Goal: Transaction & Acquisition: Subscribe to service/newsletter

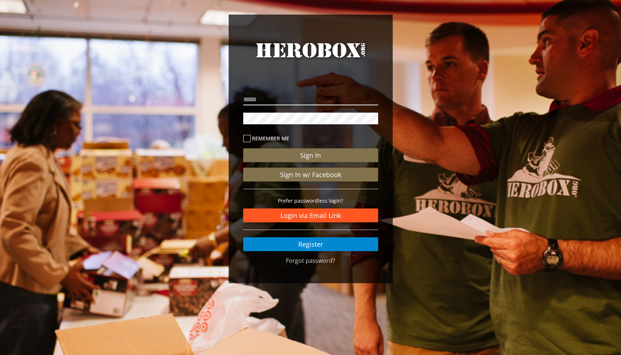
type input "**********"
click at [327, 215] on link "Login via Email Link" at bounding box center [310, 216] width 135 height 14
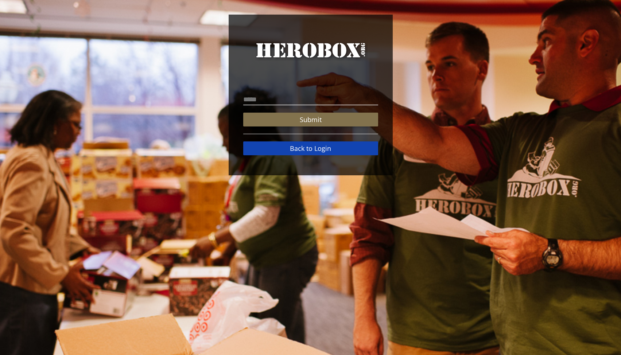
click at [326, 142] on link "Back to Login" at bounding box center [310, 149] width 135 height 14
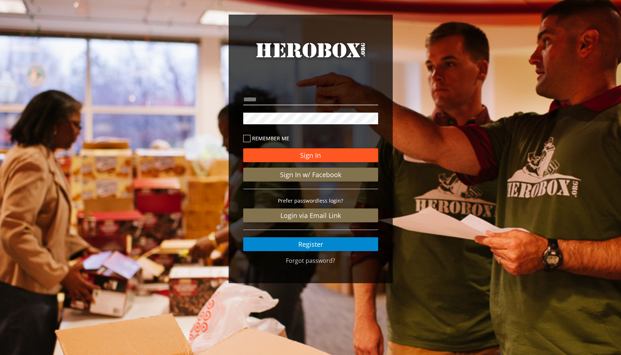
click at [311, 149] on button "Sign In" at bounding box center [310, 155] width 135 height 14
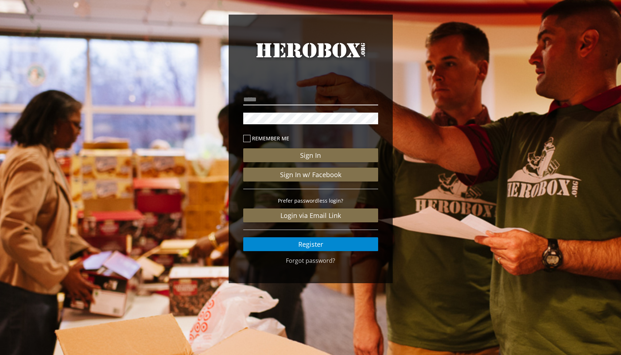
type input "**********"
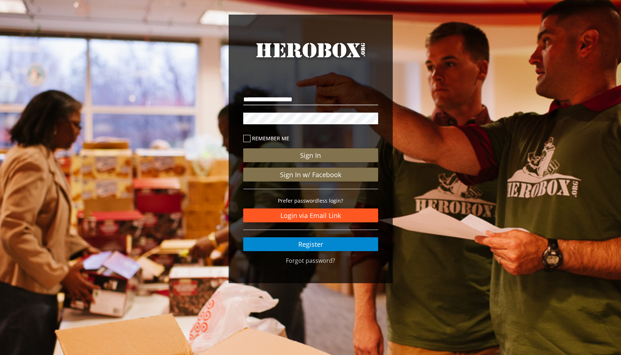
click at [316, 218] on link "Login via Email Link" at bounding box center [310, 216] width 135 height 14
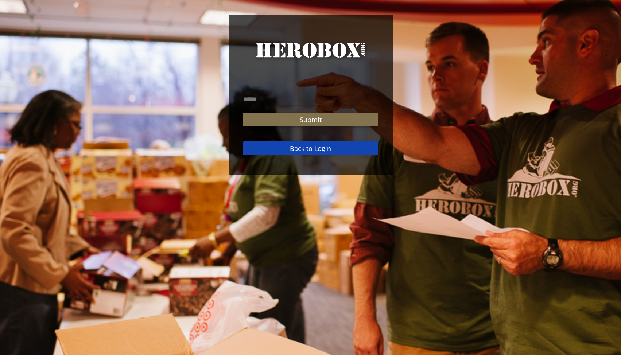
click at [261, 147] on link "Back to Login" at bounding box center [310, 149] width 135 height 14
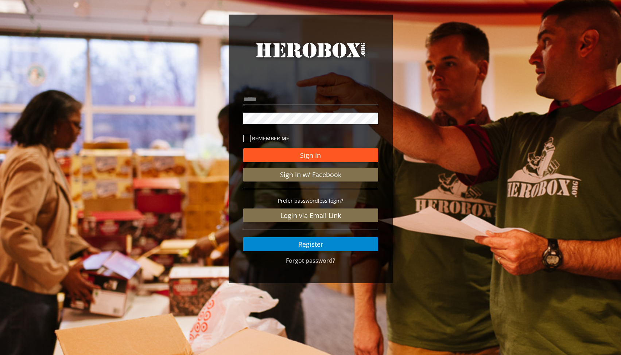
type input "**********"
click at [298, 157] on button "Sign In" at bounding box center [310, 155] width 135 height 14
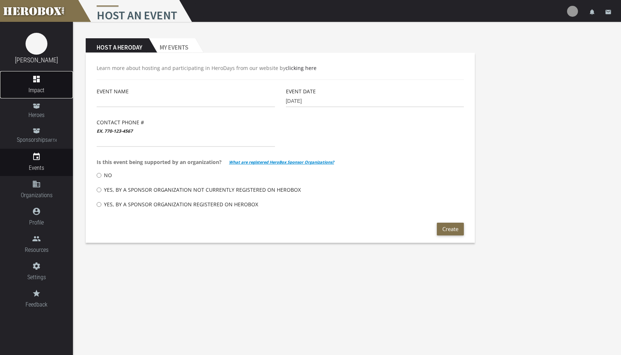
click at [45, 82] on icon "dashboard" at bounding box center [36, 79] width 73 height 9
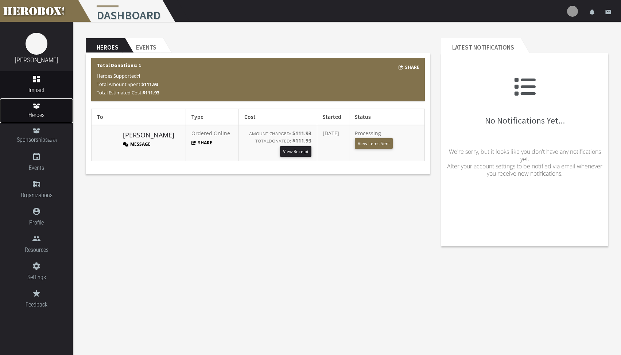
click at [39, 113] on span "Heroes" at bounding box center [36, 115] width 73 height 9
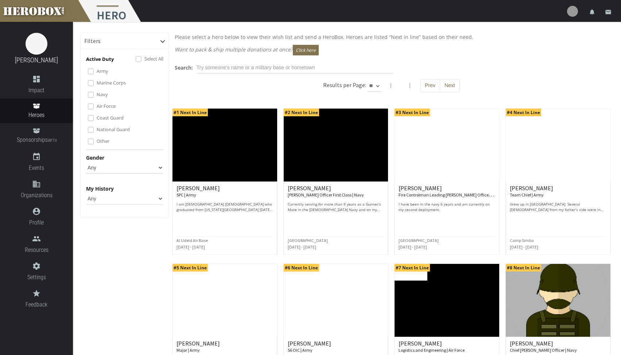
click at [144, 59] on label "Select All" at bounding box center [153, 59] width 19 height 8
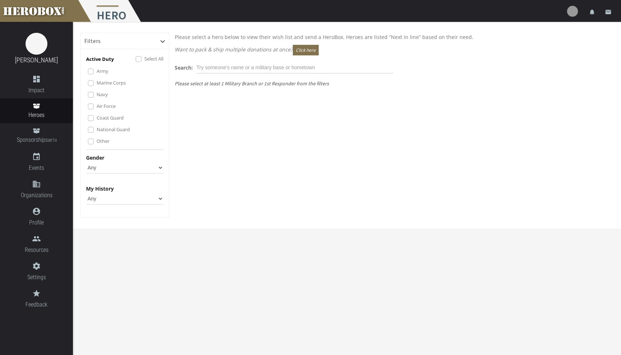
click at [116, 84] on label "Marine Corps" at bounding box center [111, 83] width 29 height 8
click at [101, 96] on label "Navy" at bounding box center [102, 94] width 11 height 8
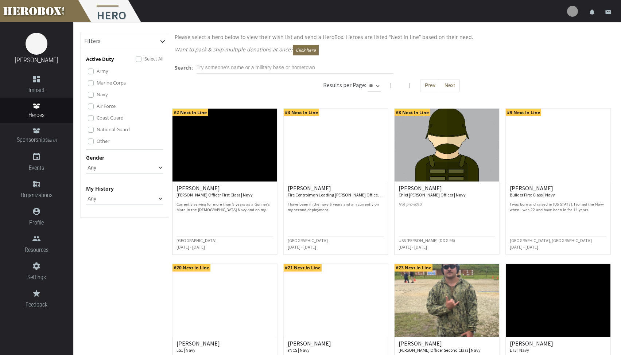
click at [105, 94] on label "Navy" at bounding box center [102, 94] width 11 height 8
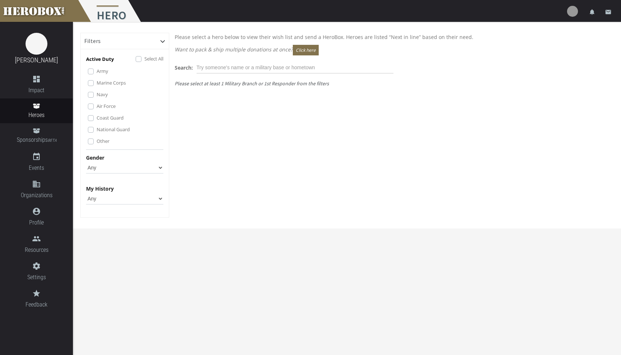
click at [97, 70] on label "Army" at bounding box center [103, 71] width 12 height 8
